Goal: Task Accomplishment & Management: Manage account settings

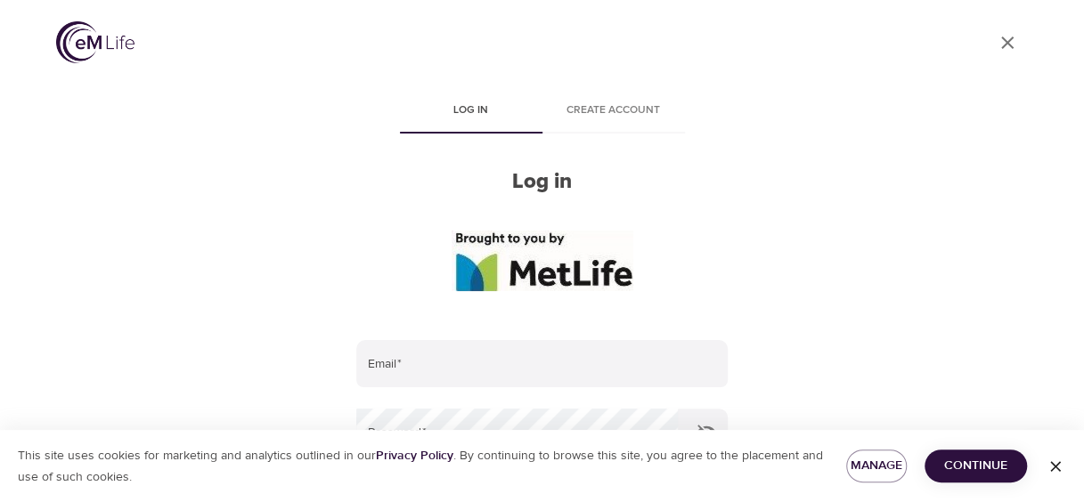
click at [1081, 82] on div at bounding box center [1075, 251] width 18 height 502
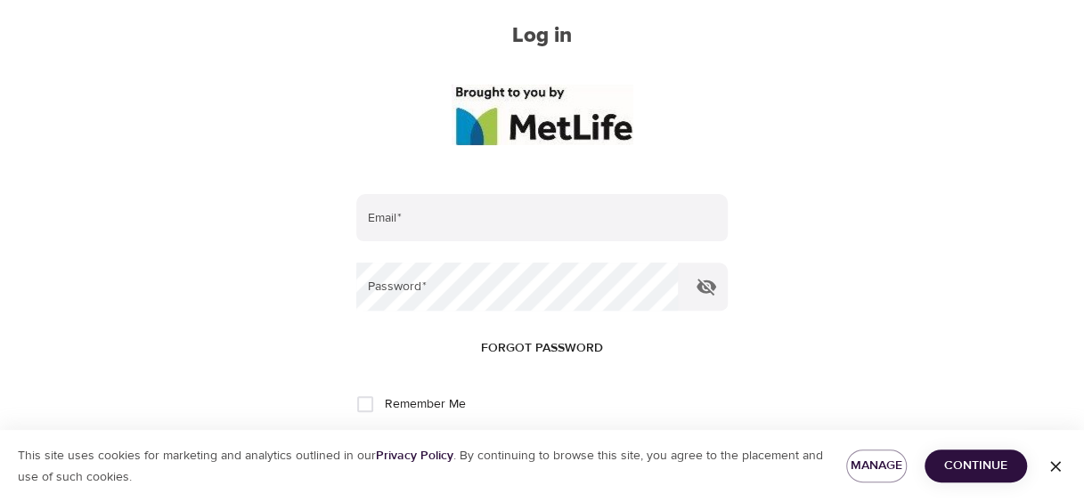
scroll to position [155, 0]
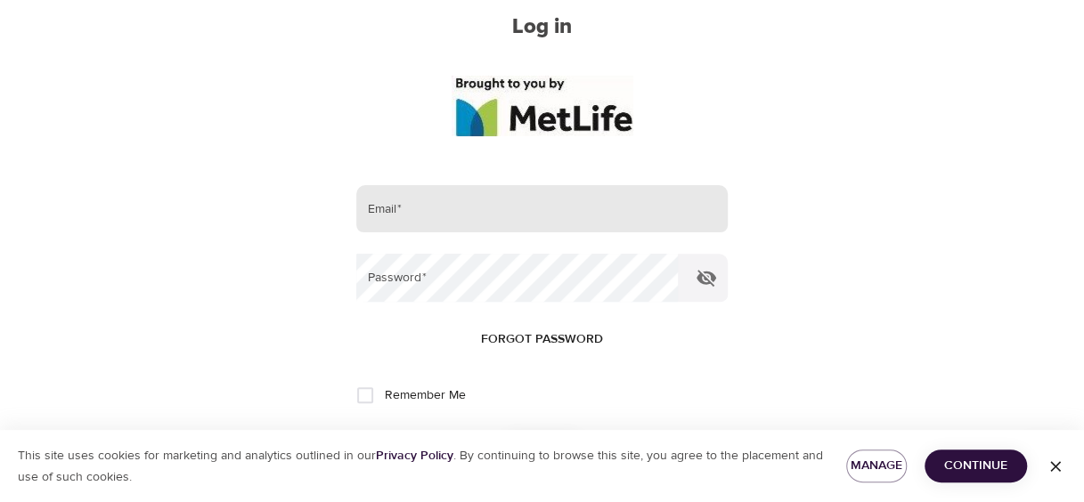
click at [392, 216] on input "email" at bounding box center [541, 209] width 371 height 48
type input "[PERSON_NAME][EMAIL_ADDRESS][DOMAIN_NAME]"
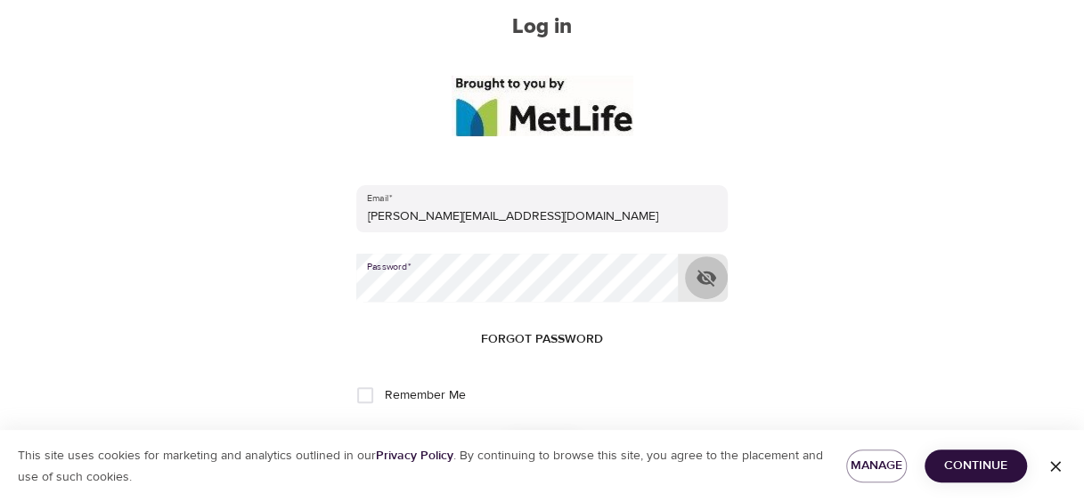
click at [704, 277] on icon "button" at bounding box center [707, 278] width 20 height 17
click at [370, 390] on input "Remember Me" at bounding box center [365, 395] width 37 height 37
checkbox input "true"
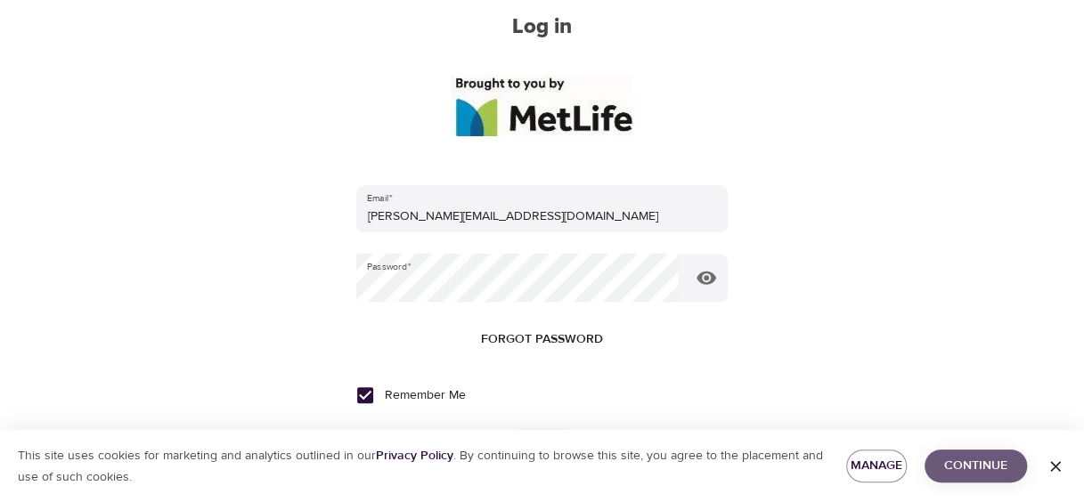
click at [966, 472] on span "Continue" at bounding box center [976, 466] width 74 height 22
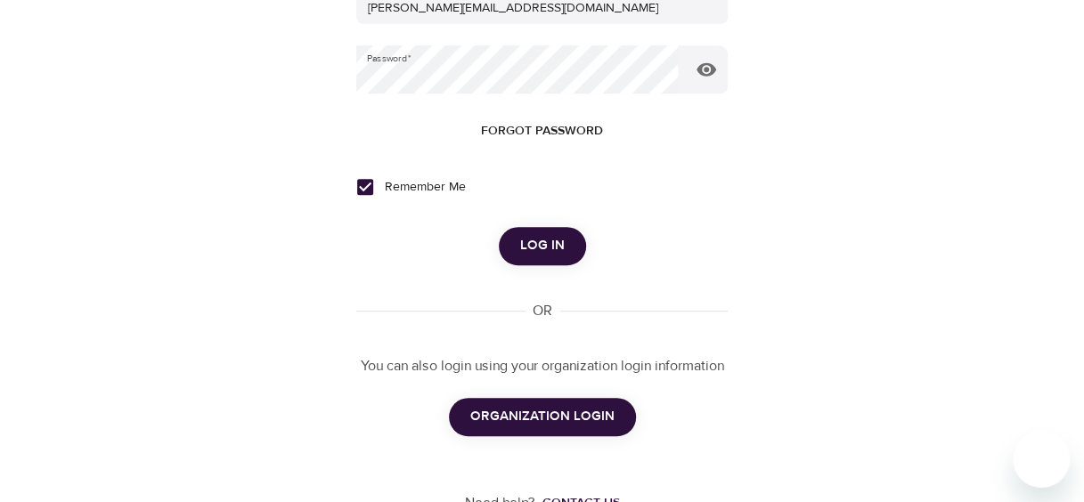
scroll to position [362, 0]
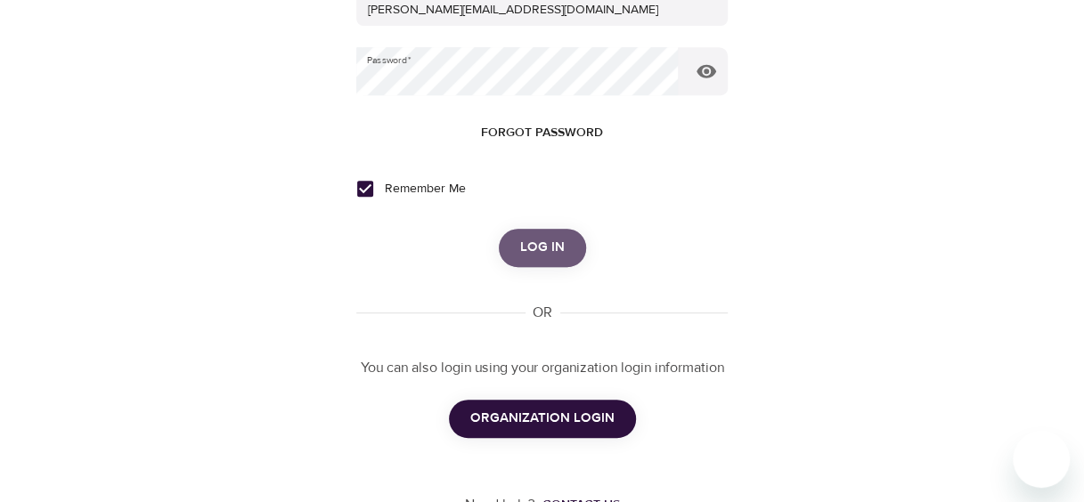
click at [568, 237] on button "Log in" at bounding box center [542, 247] width 87 height 37
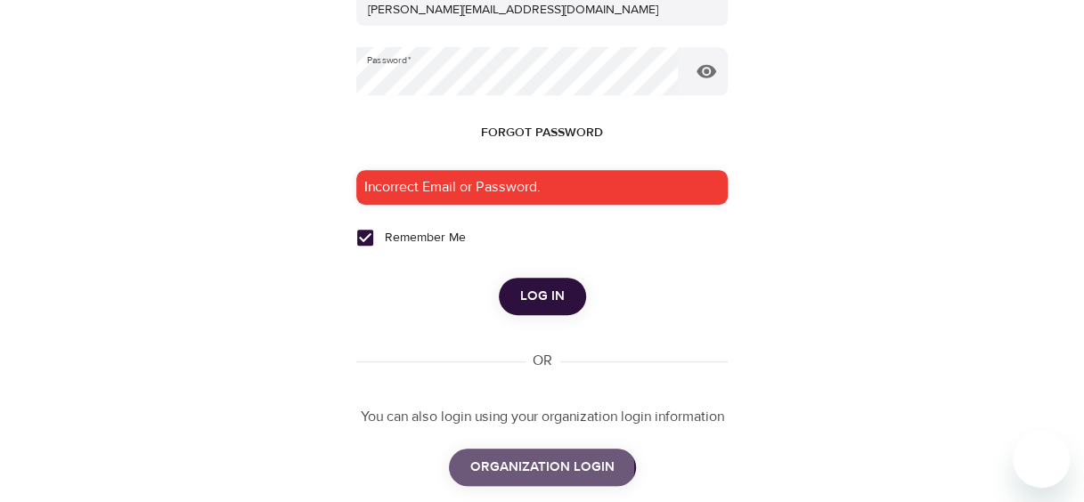
click at [529, 467] on span "ORGANIZATION LOGIN" at bounding box center [542, 467] width 144 height 23
